Goal: Information Seeking & Learning: Learn about a topic

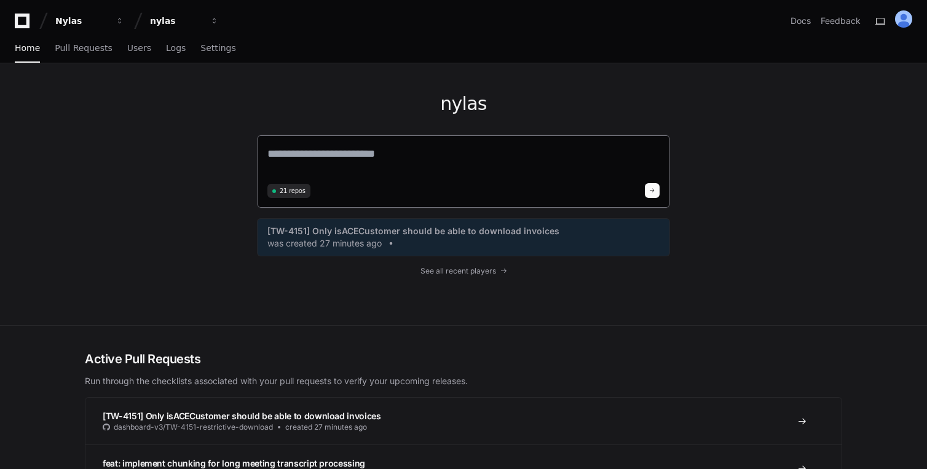
click at [318, 162] on textarea at bounding box center [463, 162] width 392 height 34
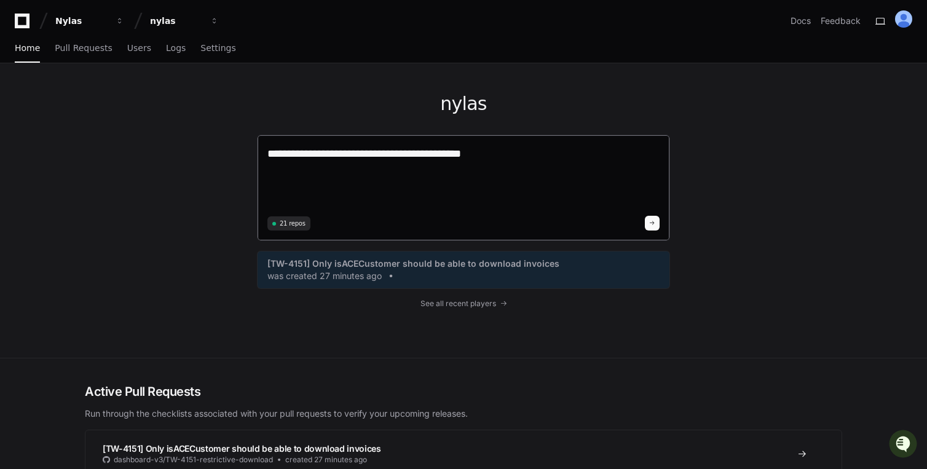
paste textarea "**********"
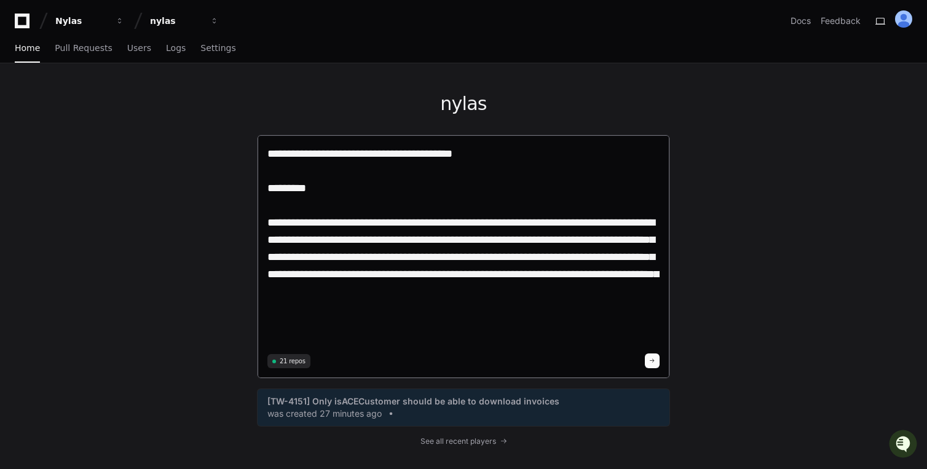
paste textarea "**********"
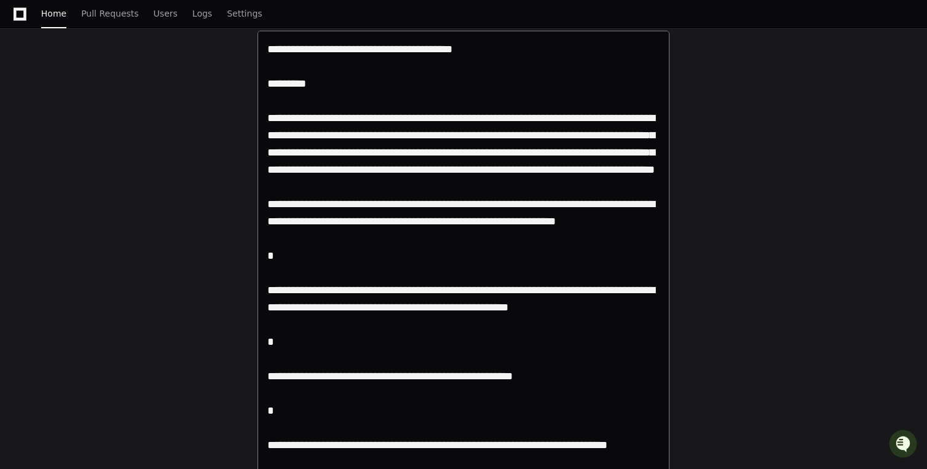
scroll to position [117, 0]
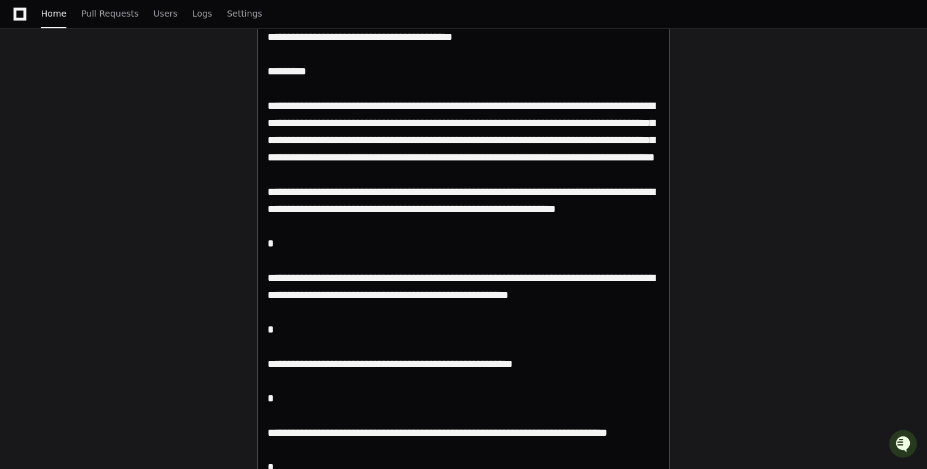
click at [377, 249] on textarea at bounding box center [463, 405] width 392 height 755
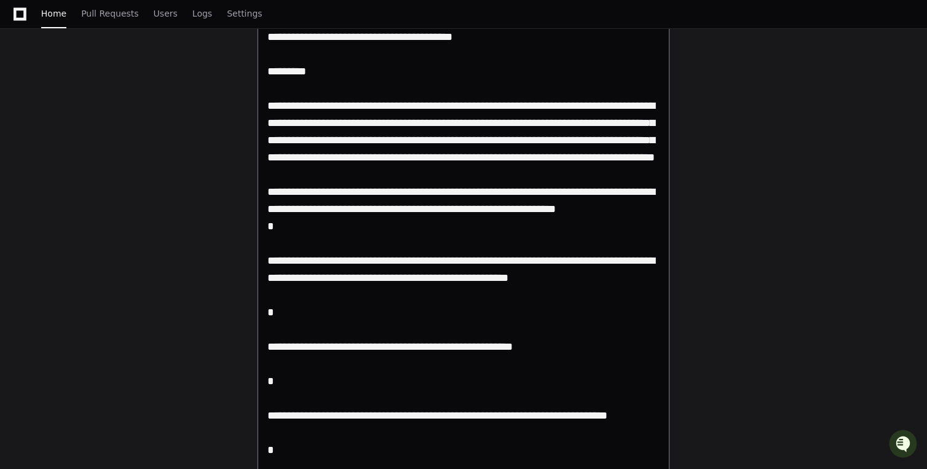
click at [320, 259] on textarea at bounding box center [463, 397] width 392 height 738
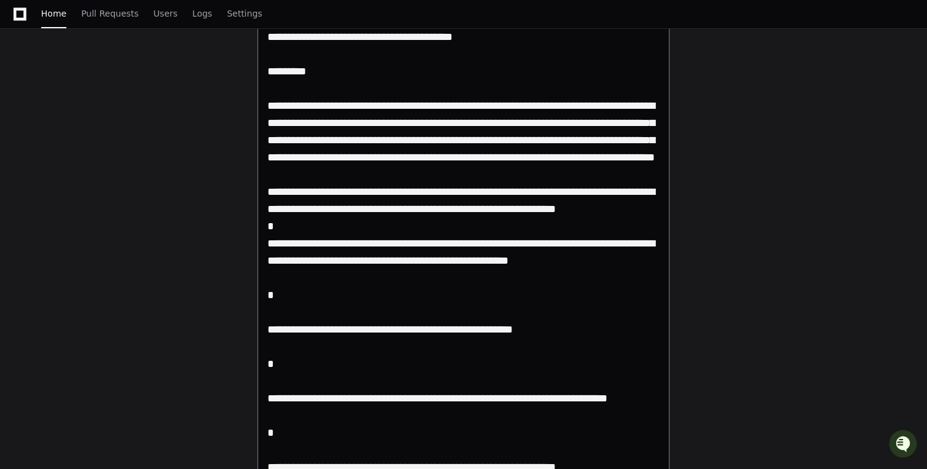
click at [358, 334] on textarea at bounding box center [463, 388] width 392 height 721
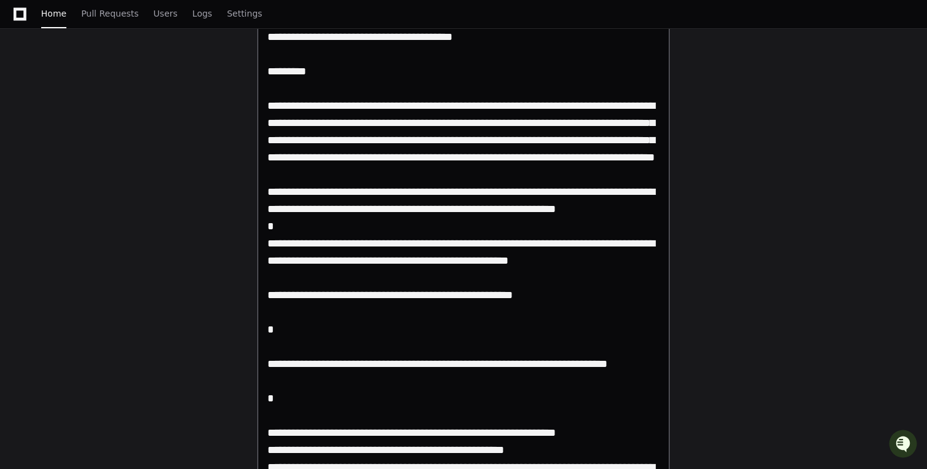
click at [356, 356] on textarea at bounding box center [463, 371] width 392 height 686
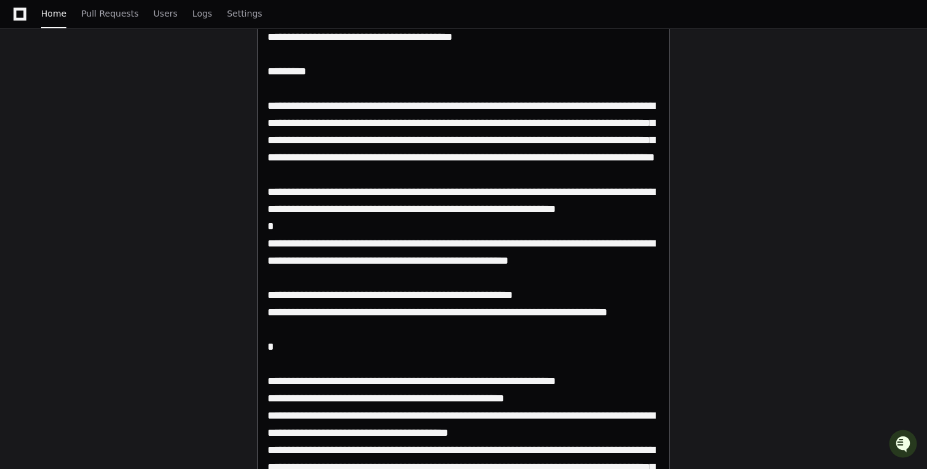
click at [338, 373] on textarea at bounding box center [463, 345] width 392 height 635
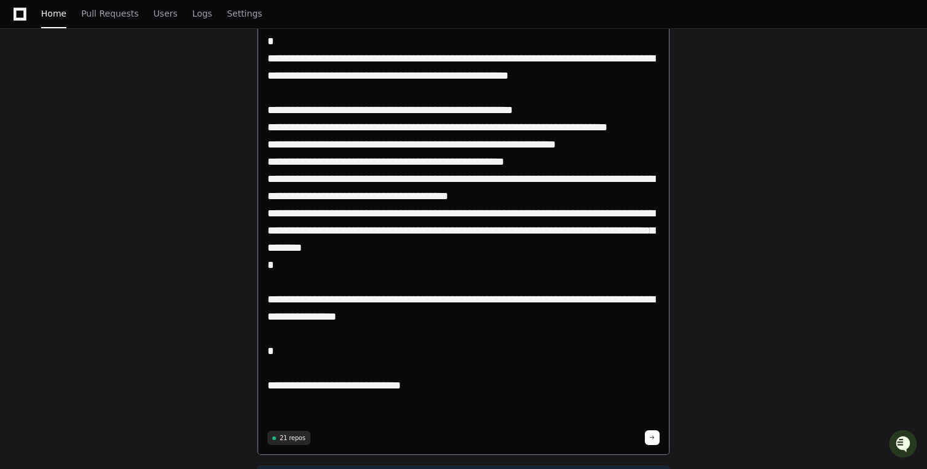
scroll to position [320, 0]
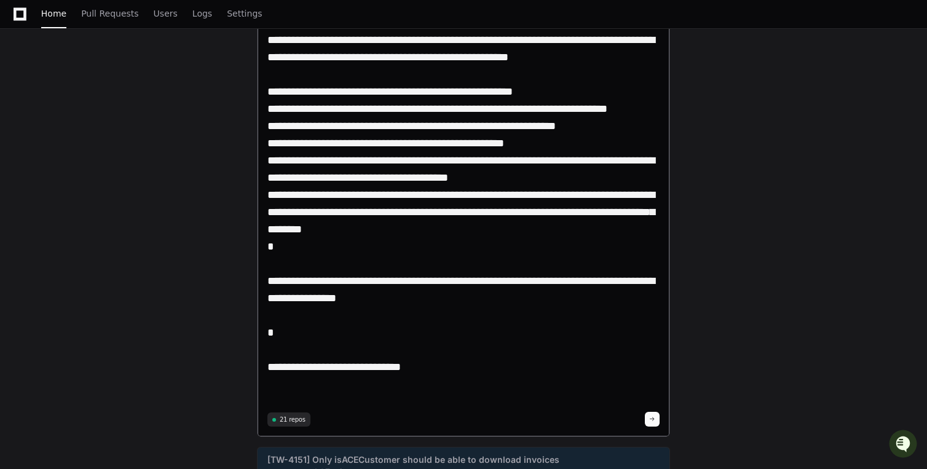
click at [336, 267] on textarea at bounding box center [463, 116] width 392 height 583
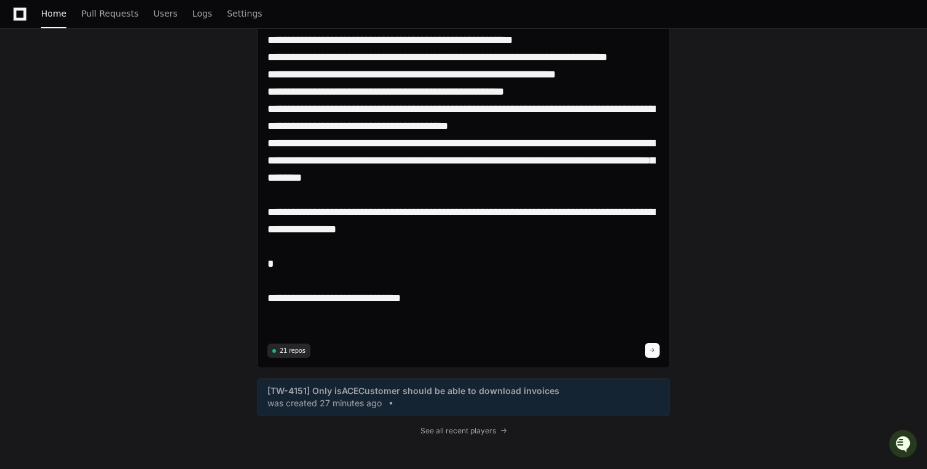
scroll to position [374, 0]
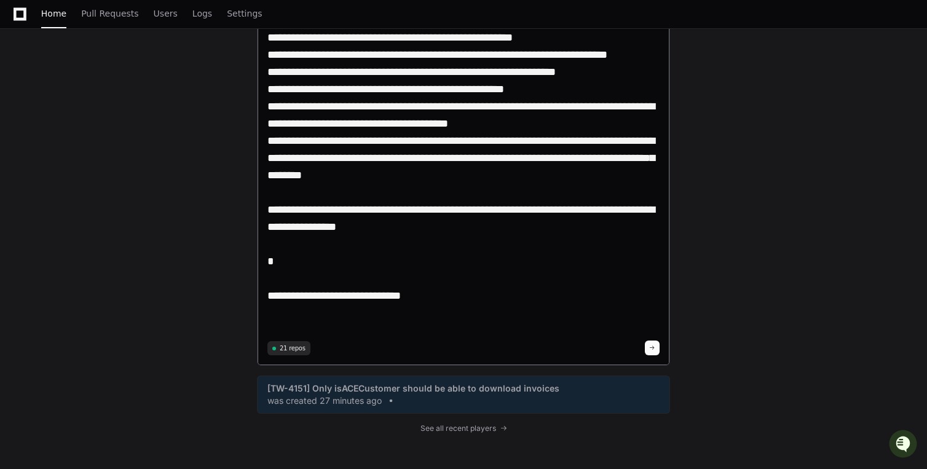
click at [320, 210] on textarea at bounding box center [463, 54] width 392 height 566
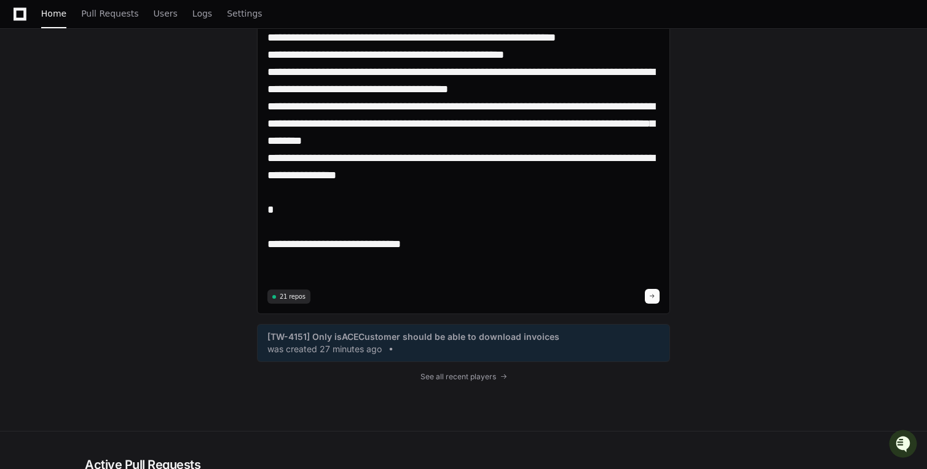
scroll to position [414, 0]
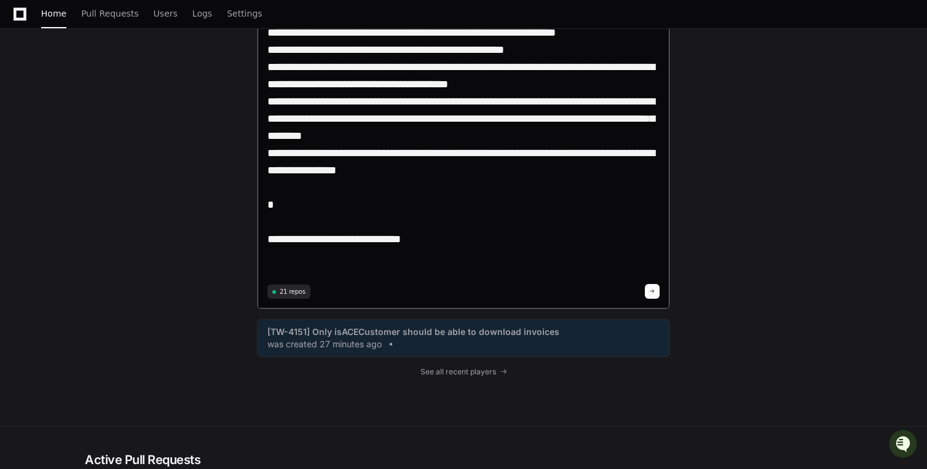
click at [336, 228] on textarea at bounding box center [463, 5] width 392 height 549
drag, startPoint x: 323, startPoint y: 241, endPoint x: 264, endPoint y: 203, distance: 70.6
click at [264, 203] on div "21 repos" at bounding box center [463, 15] width 413 height 588
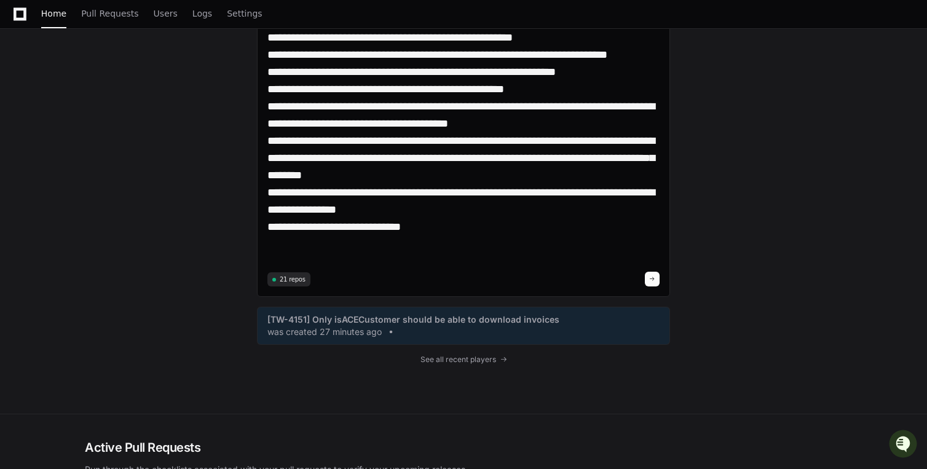
scroll to position [356, 0]
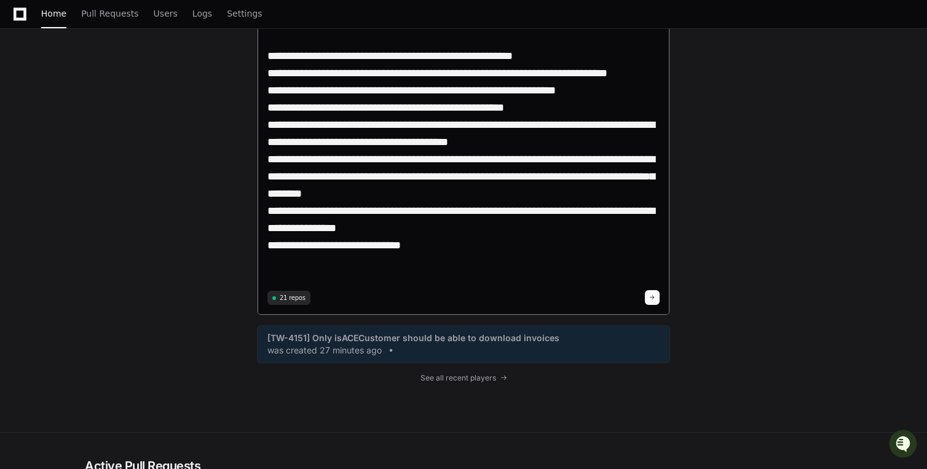
type textarea "**********"
click at [650, 299] on span at bounding box center [652, 297] width 6 height 6
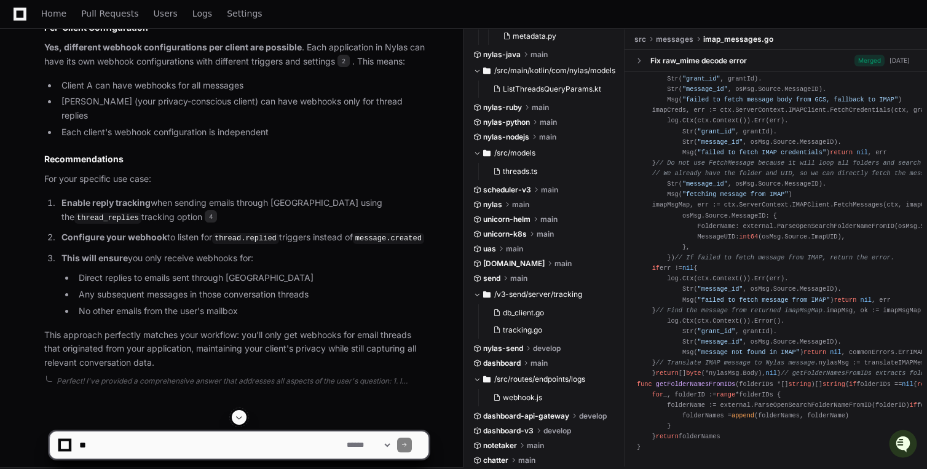
scroll to position [1378, 0]
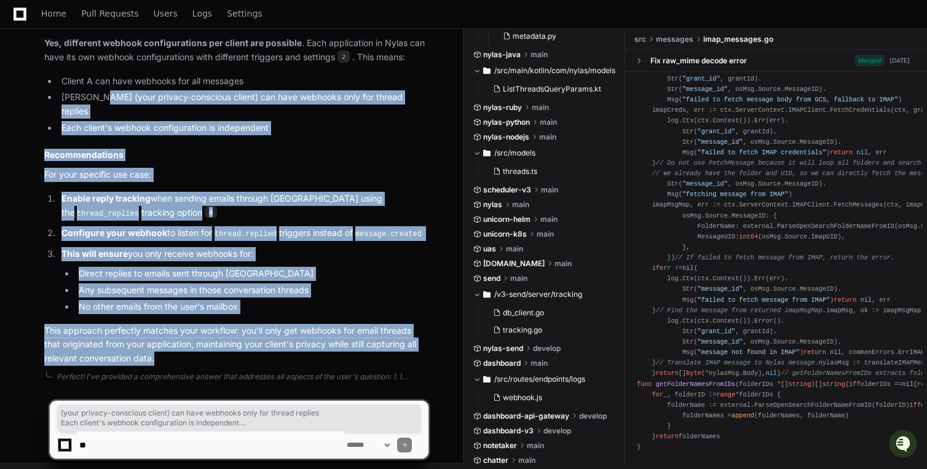
drag, startPoint x: 160, startPoint y: 358, endPoint x: 96, endPoint y: 95, distance: 271.2
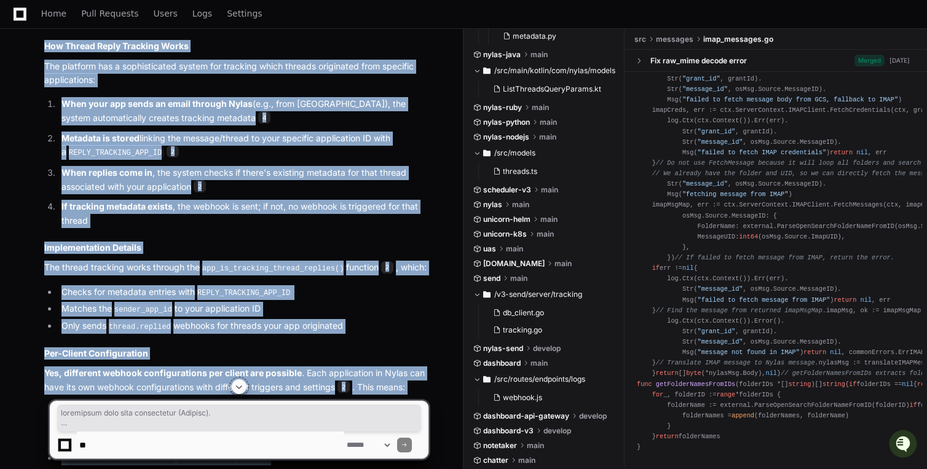
scroll to position [804, 0]
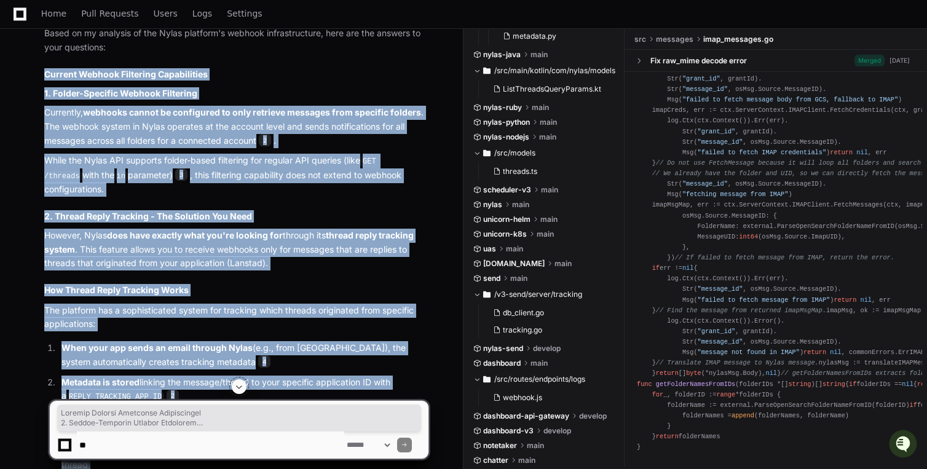
copy article "Current Webhook Filtering Capabilities 1. Folder-Specific Webhook Filtering Cur…"
